Goal: Find specific page/section: Find specific page/section

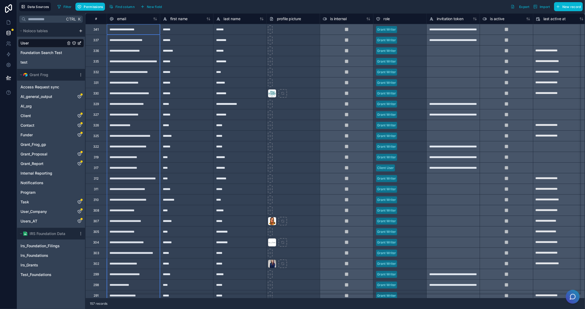
click at [226, 7] on div "Filter Permissions Find column New field Export Import New record" at bounding box center [318, 6] width 527 height 9
click at [195, 28] on div "******" at bounding box center [186, 29] width 53 height 11
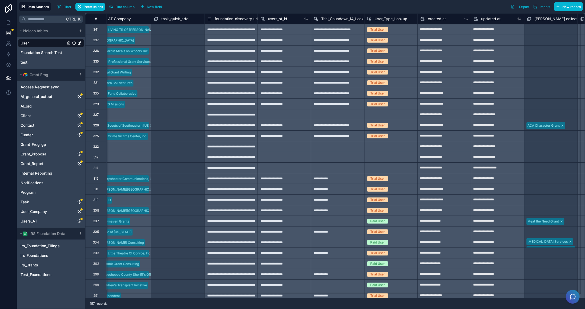
scroll to position [0, 684]
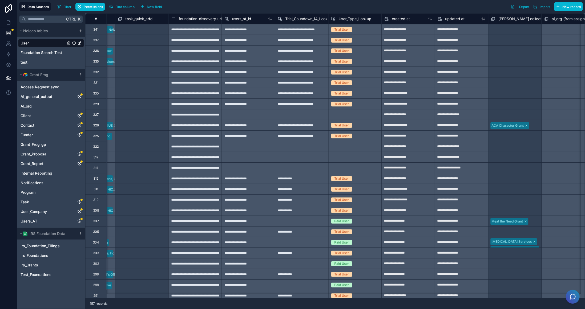
click at [204, 29] on div "**********" at bounding box center [194, 29] width 53 height 11
click at [312, 10] on div "Filter Permissions Find column New field Export Import New record" at bounding box center [318, 6] width 527 height 9
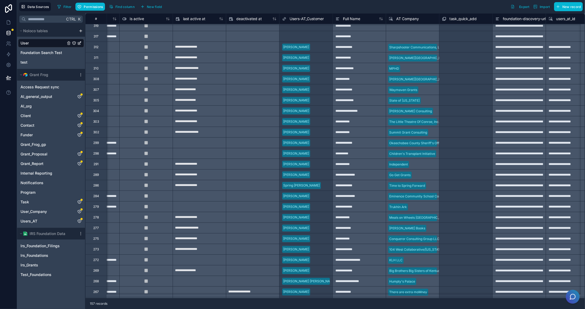
scroll to position [133, 360]
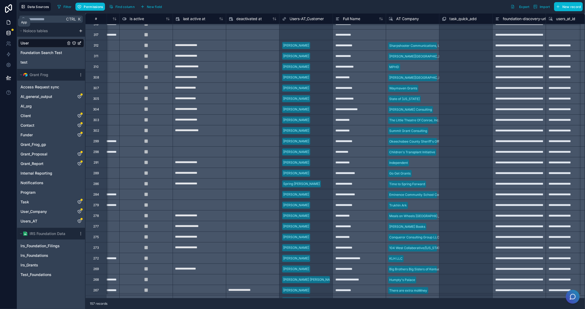
click at [9, 20] on icon at bounding box center [8, 22] width 5 height 5
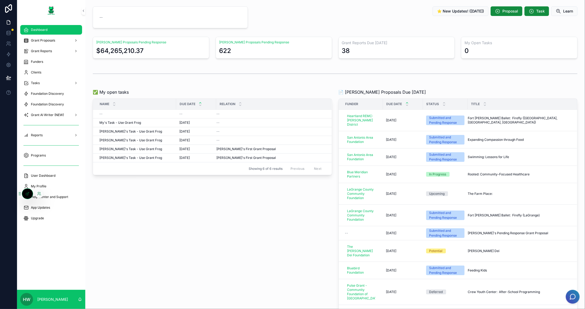
click at [42, 193] on div at bounding box center [39, 194] width 9 height 9
click at [38, 194] on icon at bounding box center [39, 194] width 2 height 1
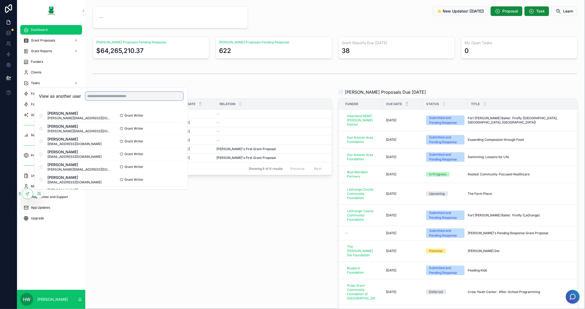
click at [106, 96] on input "text" at bounding box center [134, 96] width 98 height 9
click at [171, 152] on button "Select" at bounding box center [176, 154] width 14 height 8
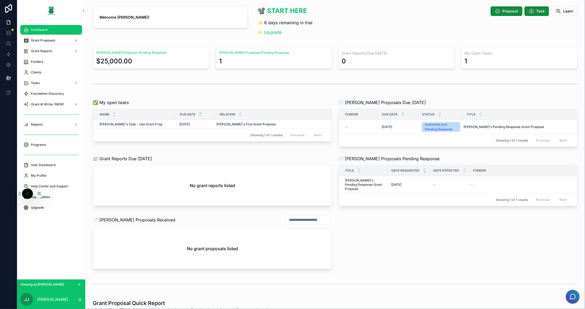
click at [39, 195] on icon at bounding box center [39, 194] width 4 height 4
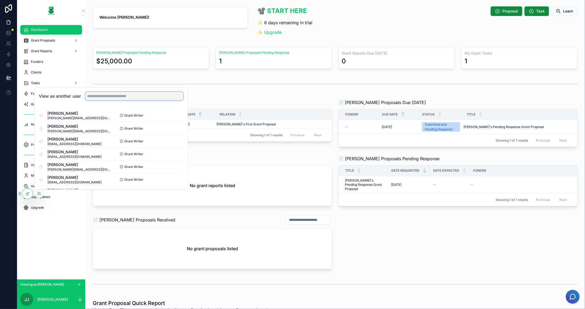
click at [146, 99] on input "text" at bounding box center [134, 96] width 98 height 9
click at [175, 140] on button "Select" at bounding box center [176, 141] width 14 height 8
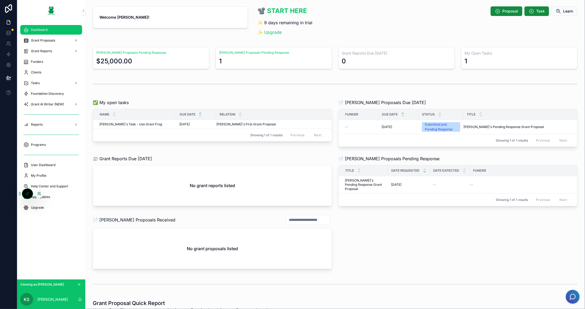
click at [39, 194] on icon at bounding box center [38, 192] width 1 height 1
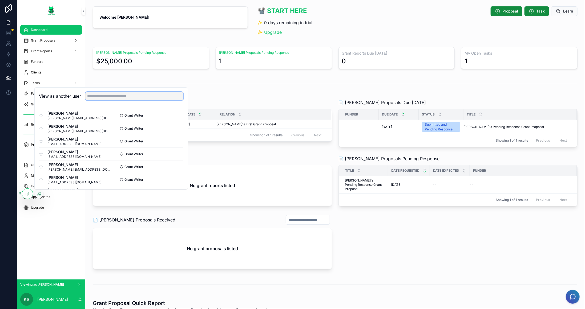
click at [118, 94] on input "text" at bounding box center [134, 96] width 98 height 9
type input "*"
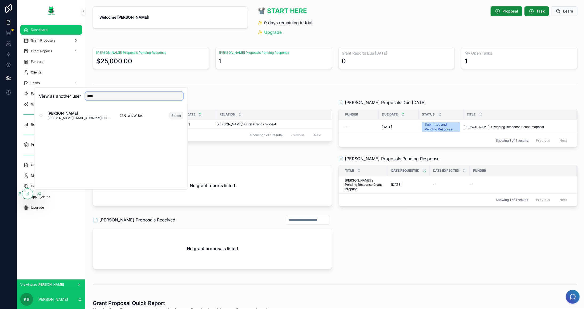
type input "****"
click at [179, 112] on button "Select" at bounding box center [176, 116] width 14 height 8
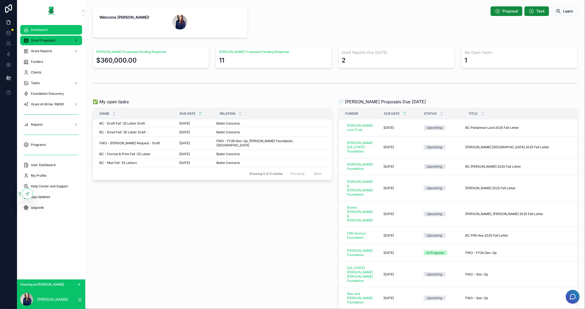
click at [55, 41] on span "Grant Proposals" at bounding box center [43, 40] width 24 height 4
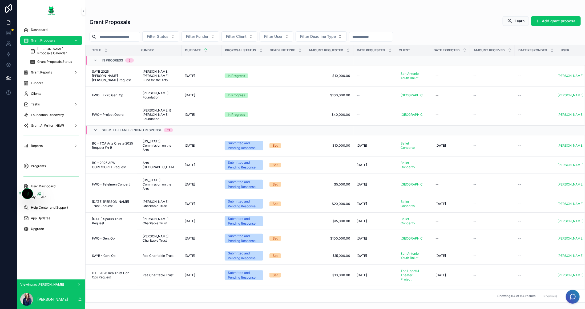
click at [38, 193] on icon at bounding box center [39, 194] width 4 height 4
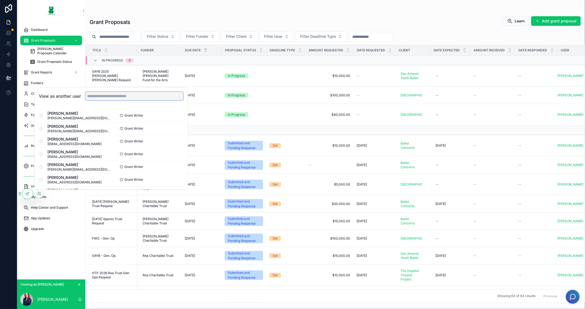
click at [133, 99] on input "text" at bounding box center [134, 96] width 98 height 9
type input "*****"
click at [181, 152] on button "Select" at bounding box center [176, 154] width 14 height 8
